Goal: Information Seeking & Learning: Learn about a topic

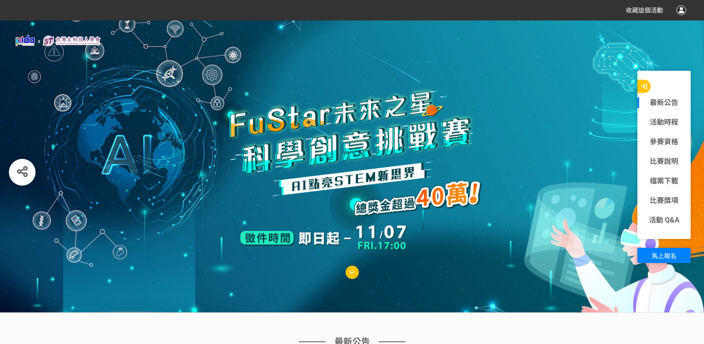
click at [354, 272] on icon at bounding box center [352, 272] width 5 height 6
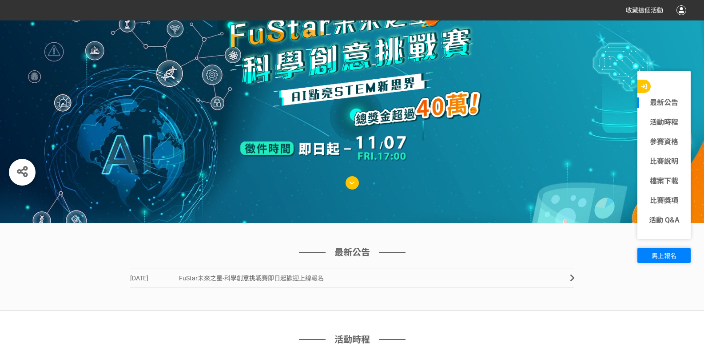
scroll to position [89, 0]
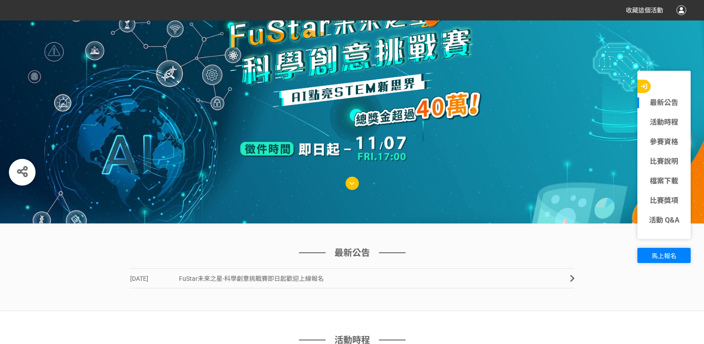
click at [179, 281] on span "FuStar未來之星-科學創意挑戰賽即日起歡迎上線報名" at bounding box center [251, 278] width 145 height 7
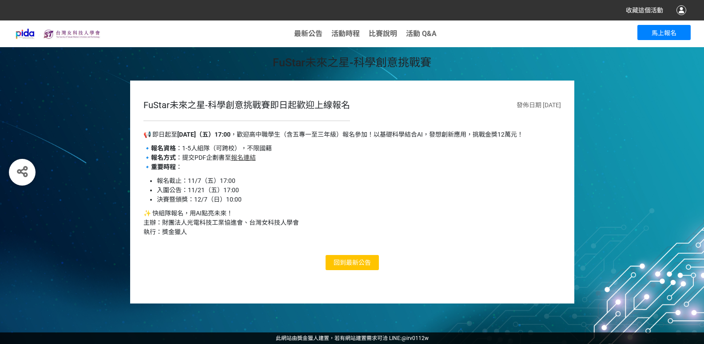
click at [372, 262] on link "回到 最新公告" at bounding box center [352, 262] width 53 height 15
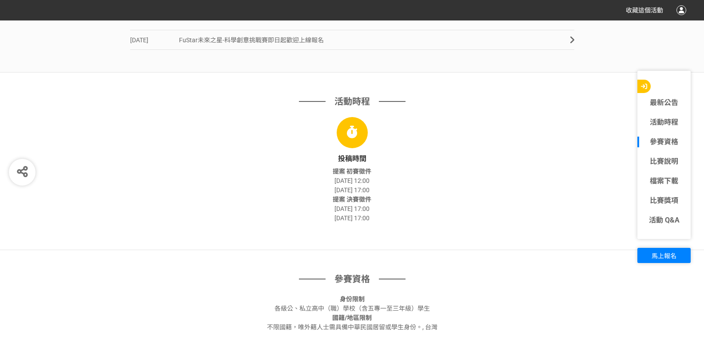
scroll to position [448, 0]
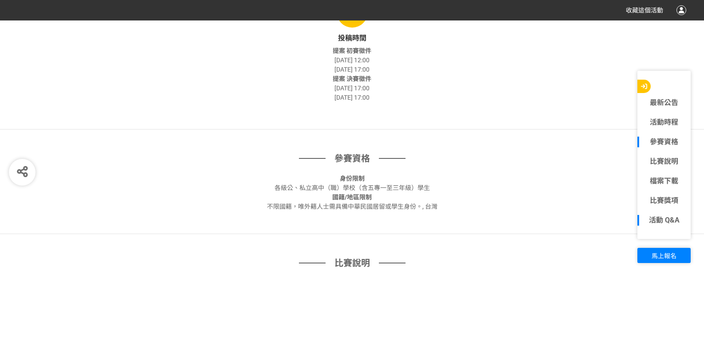
click at [675, 218] on link "活動 Q&A" at bounding box center [664, 220] width 53 height 11
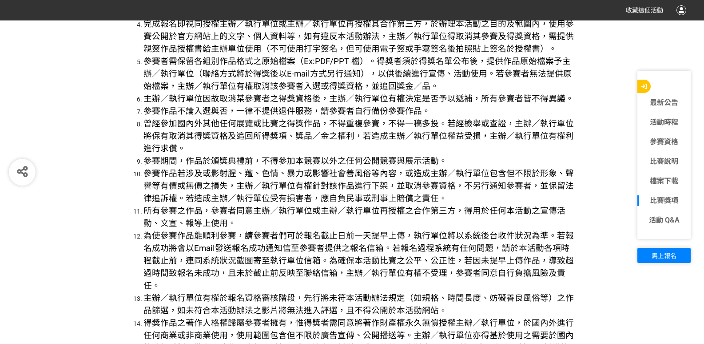
scroll to position [2905, 0]
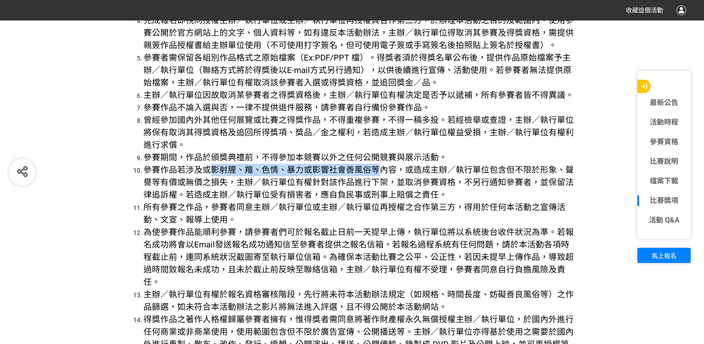
drag, startPoint x: 209, startPoint y: 168, endPoint x: 374, endPoint y: 170, distance: 164.9
click at [374, 170] on span "參賽作品若涉及或影射腥、羶、色情、暴力或影響社會善風俗等內容，或造成主辦／執行單位包含但不限於形象、聲譽等有價或無價之損失，主辦／執行單位有權針對該作品進行下…" at bounding box center [359, 182] width 431 height 35
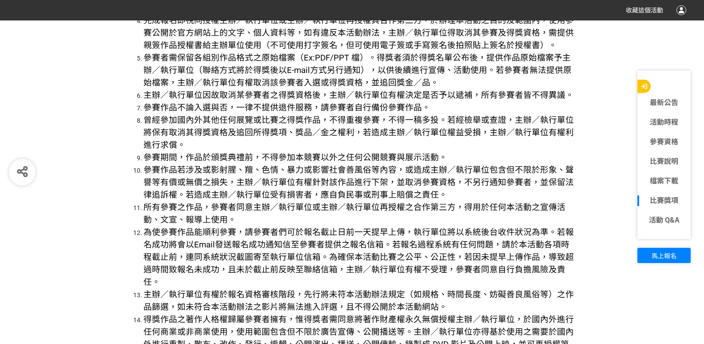
click at [467, 130] on span "曾經參加國內外其他任何展覽或比賽之得獎作品，不得重複參賽，不得一稿多投。若經檢舉或查證，主辦／執行單位將保有取消其得獎資格及追回所得獎項、獎品／金之權利，若造…" at bounding box center [359, 132] width 431 height 35
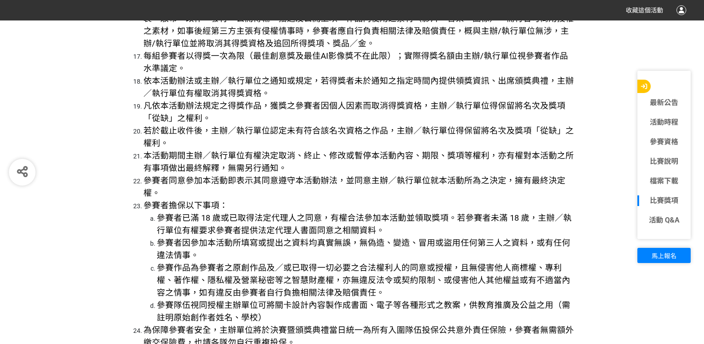
scroll to position [3349, 0]
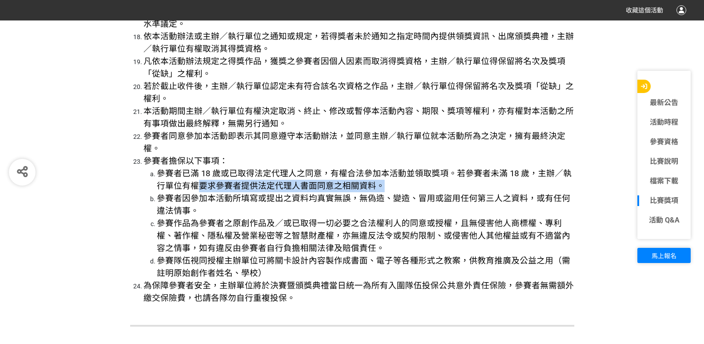
drag, startPoint x: 188, startPoint y: 174, endPoint x: 376, endPoint y: 169, distance: 187.2
click at [376, 169] on li "參賽者已滿 18 歲或已取得法定代理人之同意，有權合法參加本活動並領取獎項。若參賽者未滿 18 歲，主辦／執行單位有權要求參賽者提供法定代理人書面同意之相關資…" at bounding box center [366, 179] width 418 height 25
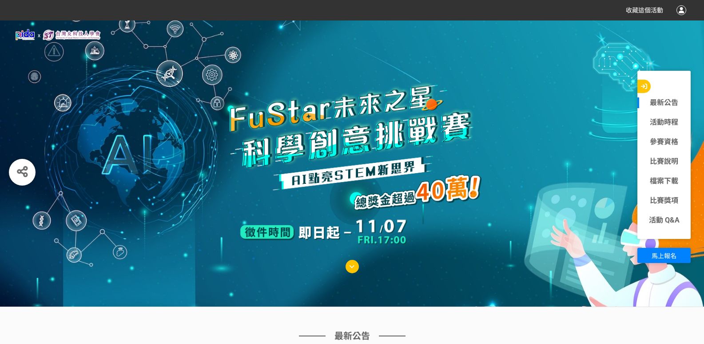
scroll to position [0, 0]
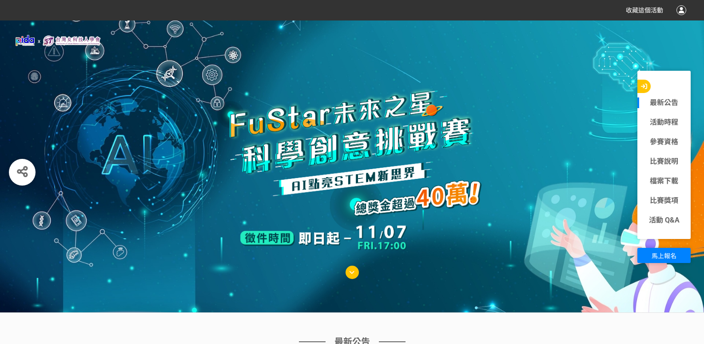
click at [265, 237] on img at bounding box center [352, 173] width 302 height 178
click at [669, 255] on span "馬上報名" at bounding box center [664, 255] width 25 height 7
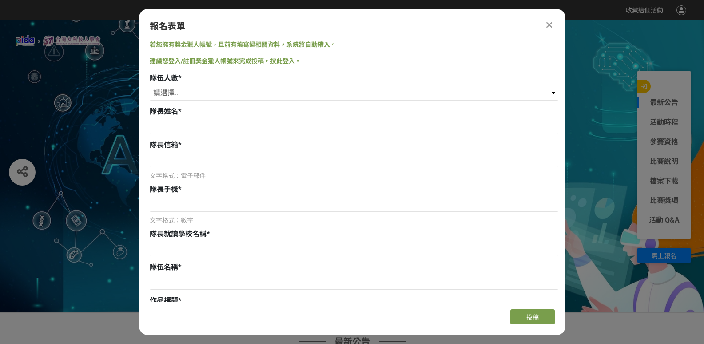
click at [548, 27] on icon at bounding box center [550, 24] width 6 height 9
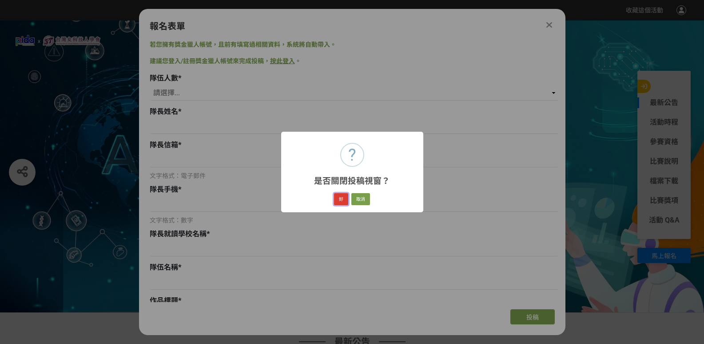
click at [343, 199] on button "好" at bounding box center [341, 199] width 14 height 12
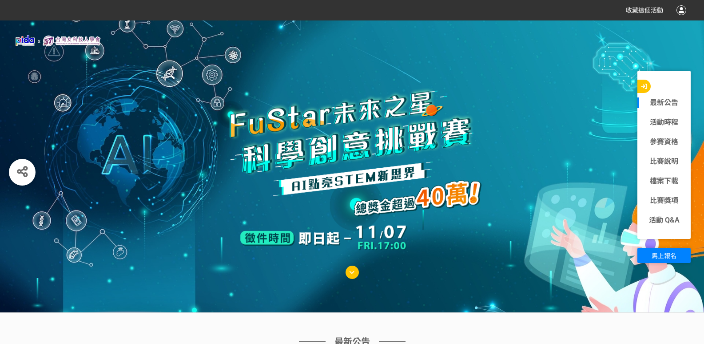
scroll to position [267, 0]
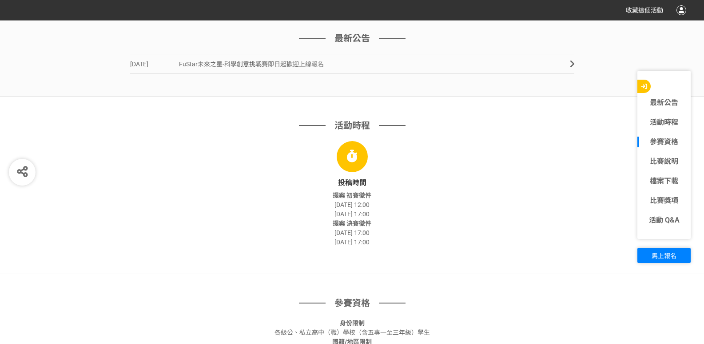
scroll to position [312, 0]
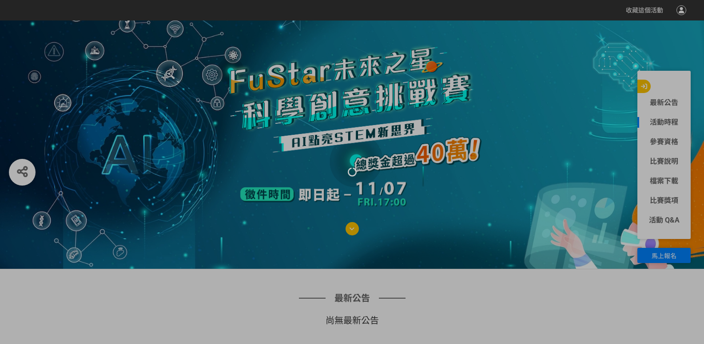
scroll to position [89, 0]
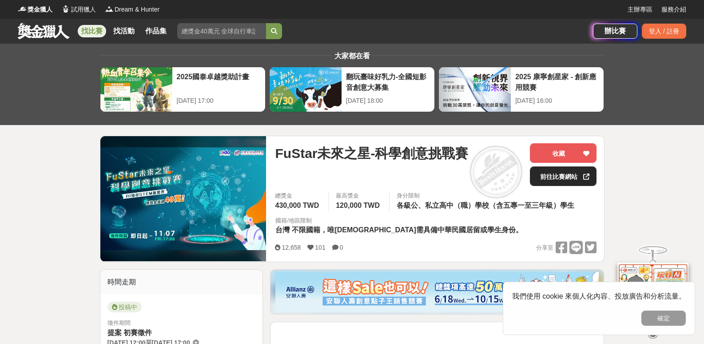
click at [571, 177] on link "前往比賽網站" at bounding box center [563, 176] width 67 height 20
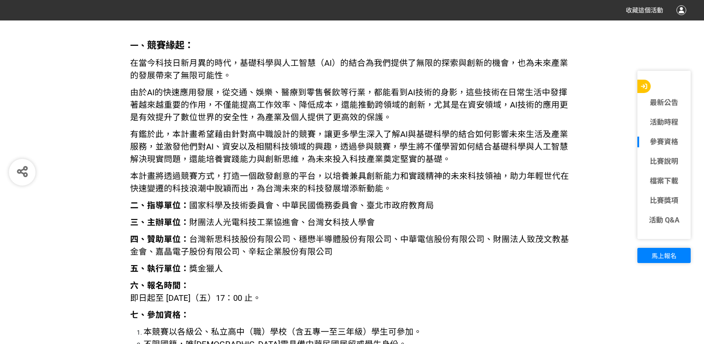
scroll to position [933, 0]
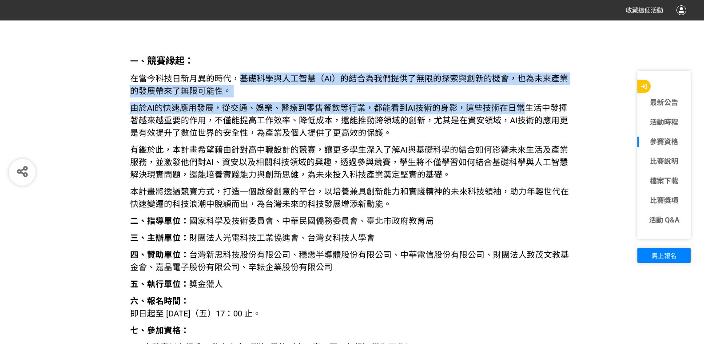
drag, startPoint x: 238, startPoint y: 77, endPoint x: 515, endPoint y: 106, distance: 277.9
click at [508, 106] on span "由於AI的快速應用發展，從交通、娛樂、醫療到零售餐飲等行業，都能看到AI技術的身影，這些技術在日常生活中發揮著越來越重要的作用，不僅能提高工作效率、降低成本，…" at bounding box center [349, 120] width 438 height 35
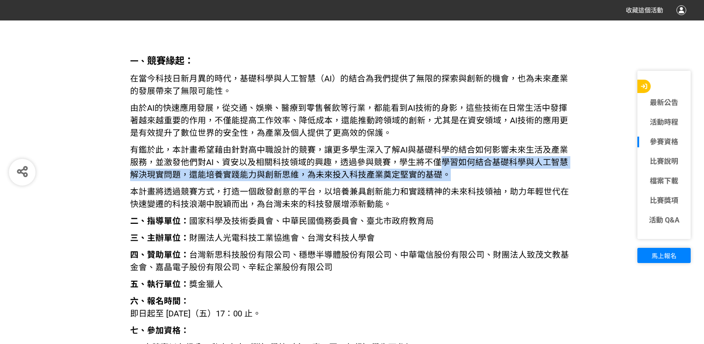
drag, startPoint x: 427, startPoint y: 163, endPoint x: 430, endPoint y: 180, distance: 17.5
click at [430, 180] on p "有鑑於此，本計畫希望藉由針對高中職設計的競賽，讓更多學生深入了解AI與基礎科學的結合如何影響未來生活及產業服務，並激發他們對AI、資安以及相關科技領域的興趣，…" at bounding box center [352, 162] width 444 height 37
click at [467, 170] on p "有鑑於此，本計畫希望藉由針對高中職設計的競賽，讓更多學生深入了解AI與基礎科學的結合如何影響未來生活及產業服務，並激發他們對AI、資安以及相關科技領域的興趣，…" at bounding box center [352, 162] width 444 height 37
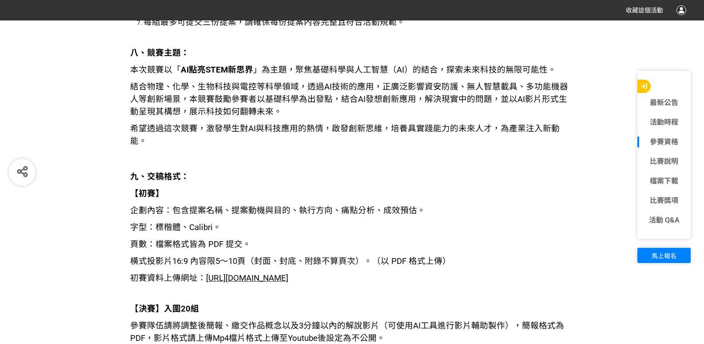
scroll to position [1333, 0]
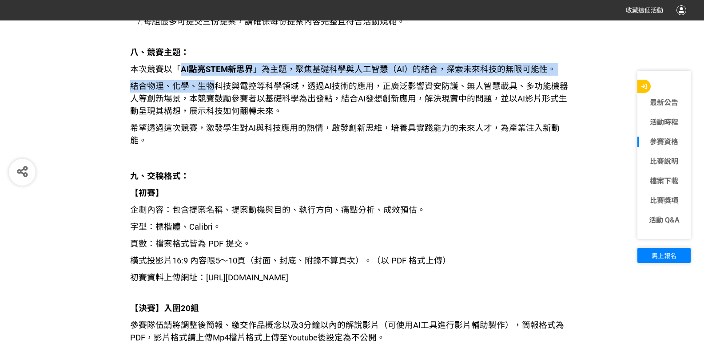
drag, startPoint x: 180, startPoint y: 68, endPoint x: 217, endPoint y: 76, distance: 37.5
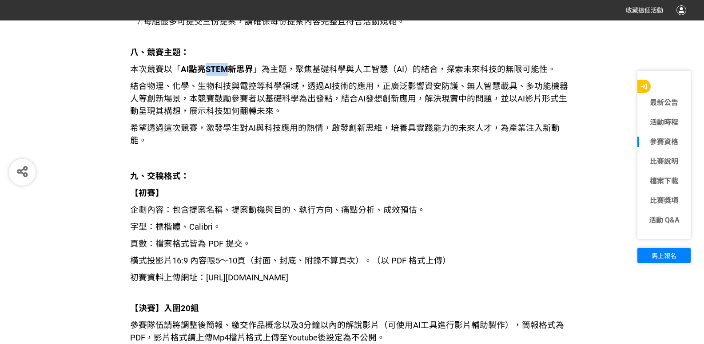
drag, startPoint x: 206, startPoint y: 70, endPoint x: 228, endPoint y: 70, distance: 21.8
click at [228, 70] on strong "AI點亮STEM新思界" at bounding box center [217, 69] width 72 height 10
copy strong "STEM"
click at [165, 96] on span "結合物理、化學、生物科技與電控等科學領域，透過AI技術的應用，正廣泛影響資安防護、無人智慧載具、多功能機器人等創新場景，本競賽鼓勵參賽者以基礎科學為出發點，結…" at bounding box center [349, 98] width 438 height 35
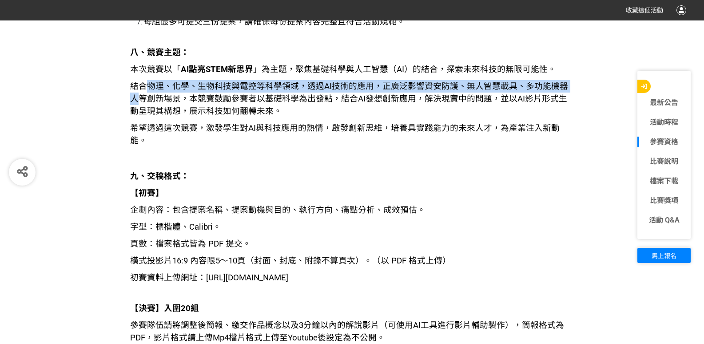
drag, startPoint x: 147, startPoint y: 88, endPoint x: 576, endPoint y: 80, distance: 429.8
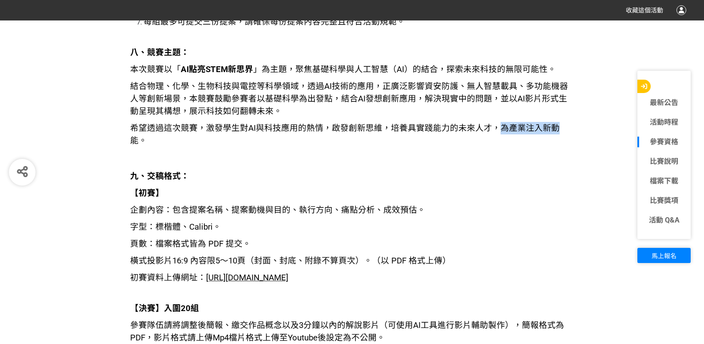
drag, startPoint x: 495, startPoint y: 130, endPoint x: 553, endPoint y: 132, distance: 58.2
click at [553, 132] on span "希望透過這次競賽，激發學生對AI與科技應用的熱情，啟發創新思維，培養具實踐能力的未來人才，為產業注入新動能。" at bounding box center [345, 134] width 430 height 22
click at [517, 170] on p "九、交稿格式：" at bounding box center [352, 176] width 444 height 12
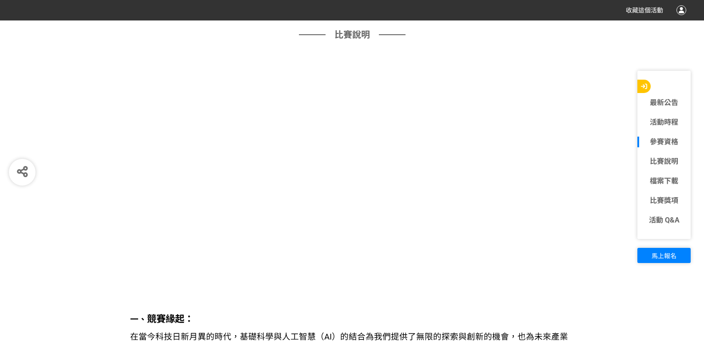
scroll to position [755, 0]
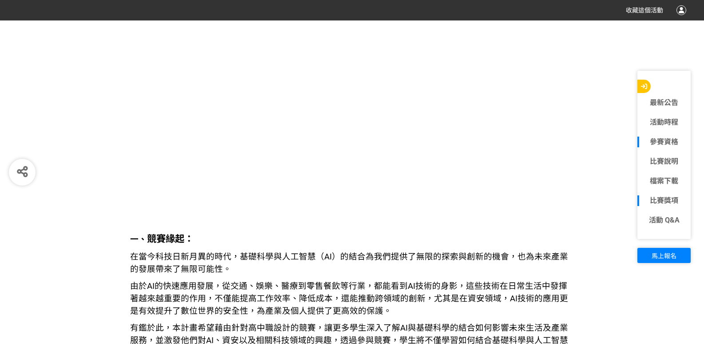
click at [666, 206] on div "比賽獎項" at bounding box center [664, 201] width 53 height 20
click at [648, 156] on link "比賽說明" at bounding box center [664, 161] width 53 height 11
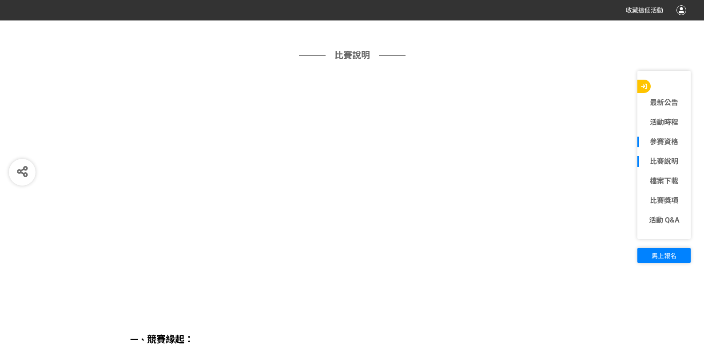
scroll to position [639, 0]
